Goal: Task Accomplishment & Management: Manage account settings

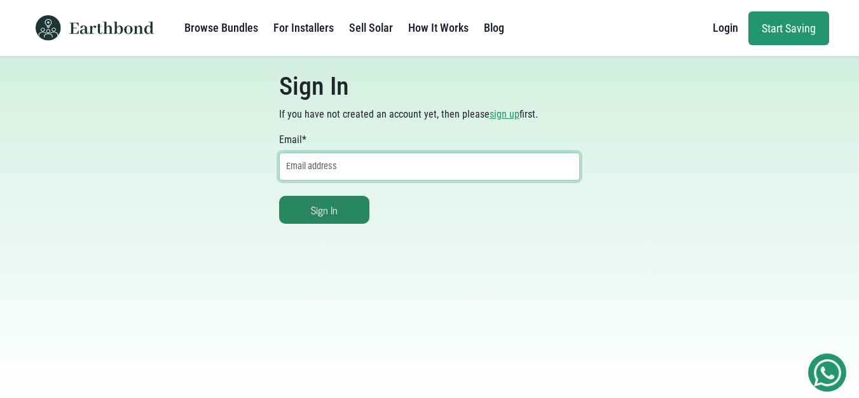
click at [310, 169] on input "Email *" at bounding box center [429, 167] width 301 height 28
type input "[PERSON_NAME][EMAIL_ADDRESS][DOMAIN_NAME]"
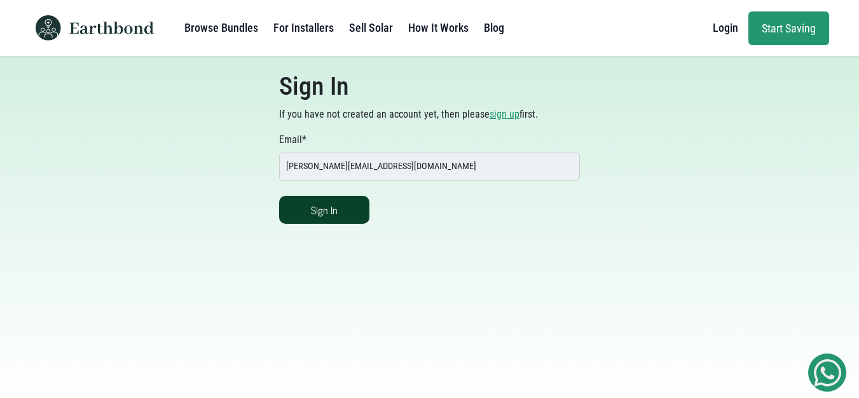
click at [342, 219] on button "Sign In" at bounding box center [324, 210] width 90 height 28
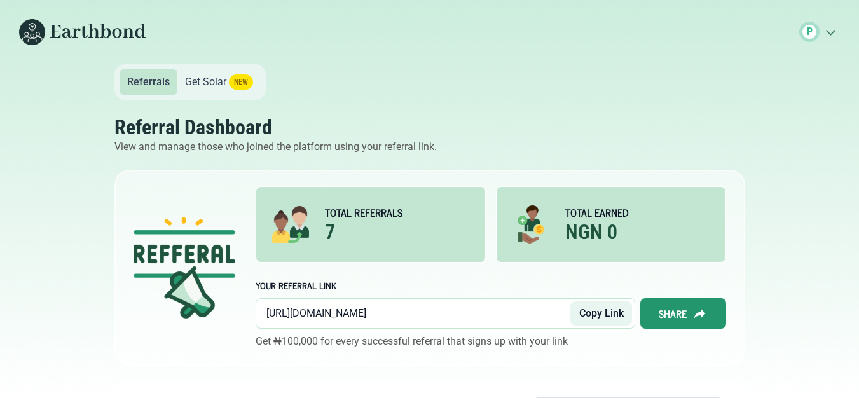
click at [827, 32] on icon ".cls-1{fill:none;stroke:#3c7b65;stroke-linecap:round;stroke-linejoin:round;stro…" at bounding box center [830, 31] width 20 height 13
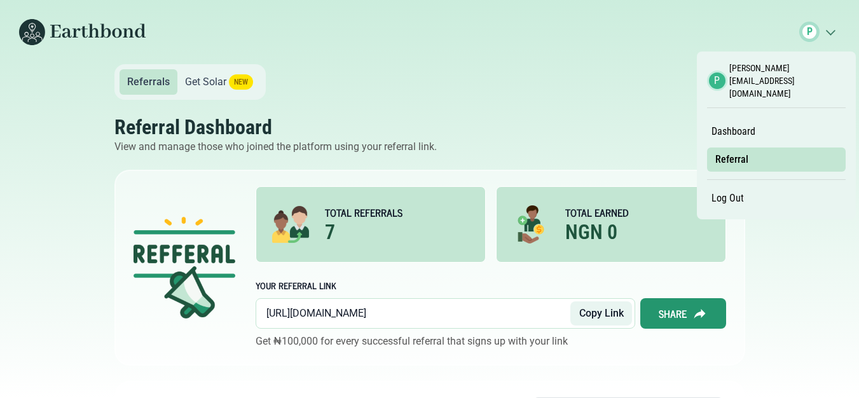
click at [717, 41] on nav "P .cls-1{fill:none;stroke:#3c7b65;stroke-linecap:round;stroke-linejoin:round;st…" at bounding box center [429, 32] width 859 height 64
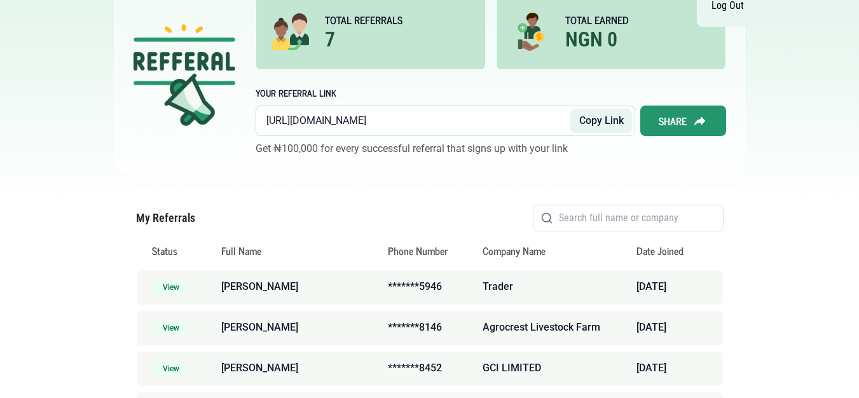
scroll to position [43, 0]
